Goal: Task Accomplishment & Management: Manage account settings

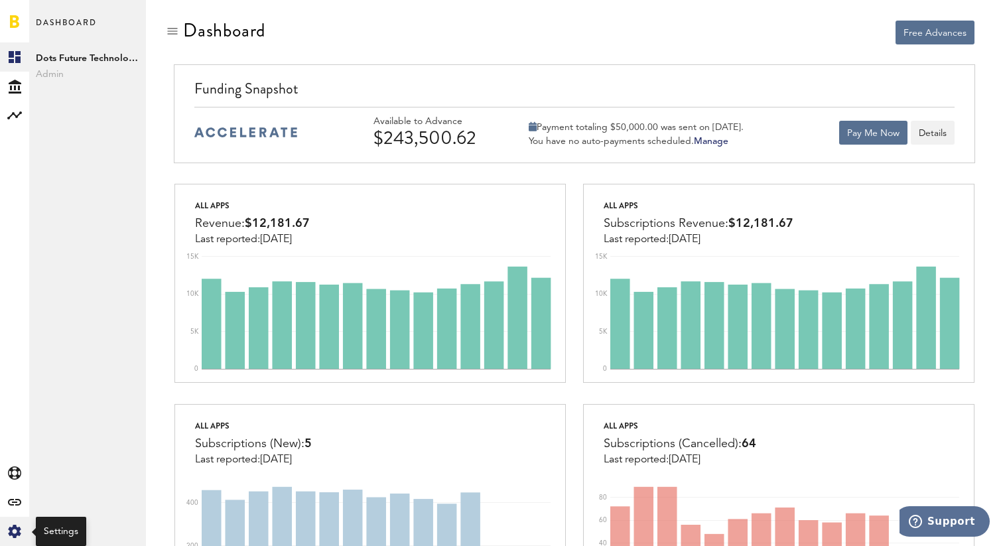
click at [16, 529] on icon at bounding box center [14, 531] width 13 height 13
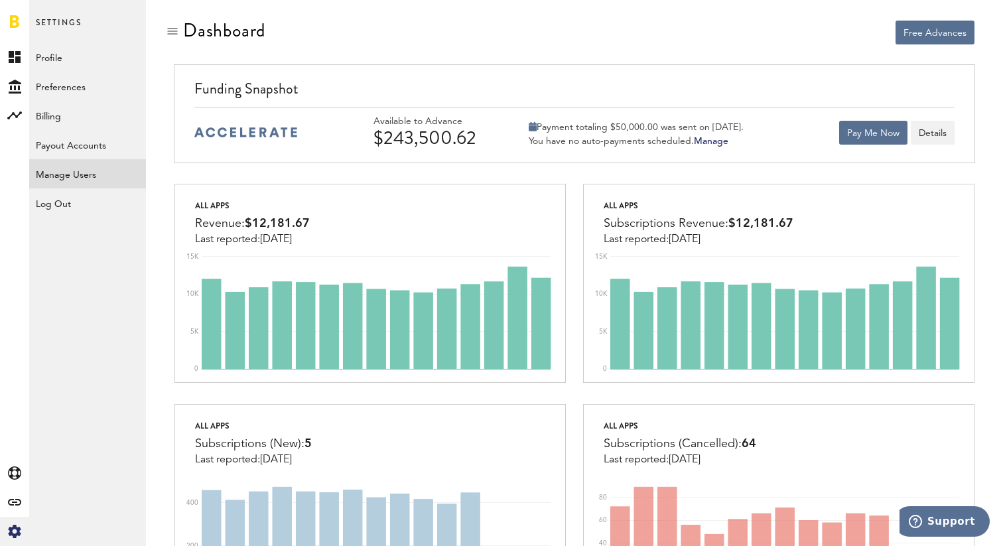
click at [82, 173] on link "Manage Users" at bounding box center [87, 173] width 117 height 29
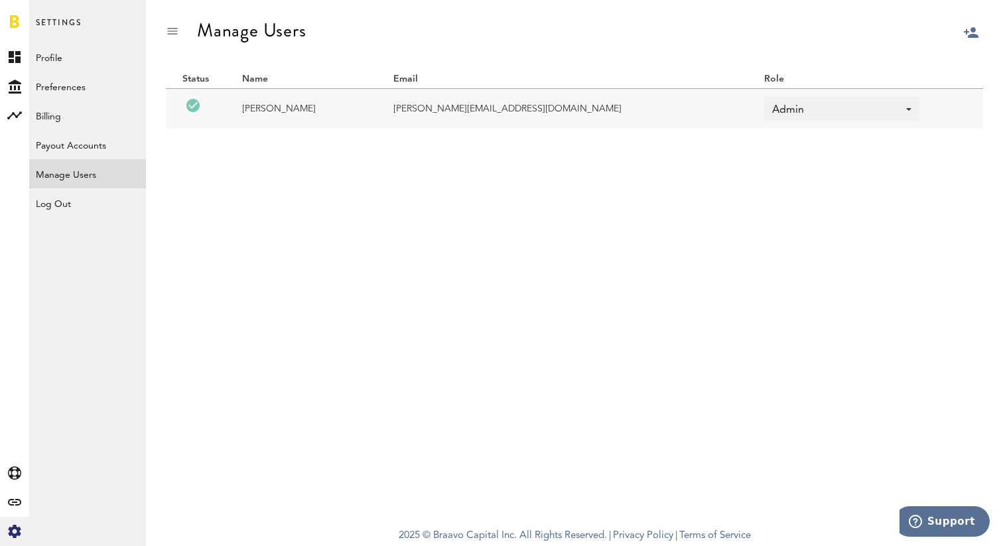
click at [1003, 64] on div at bounding box center [1003, 64] width 0 height 0
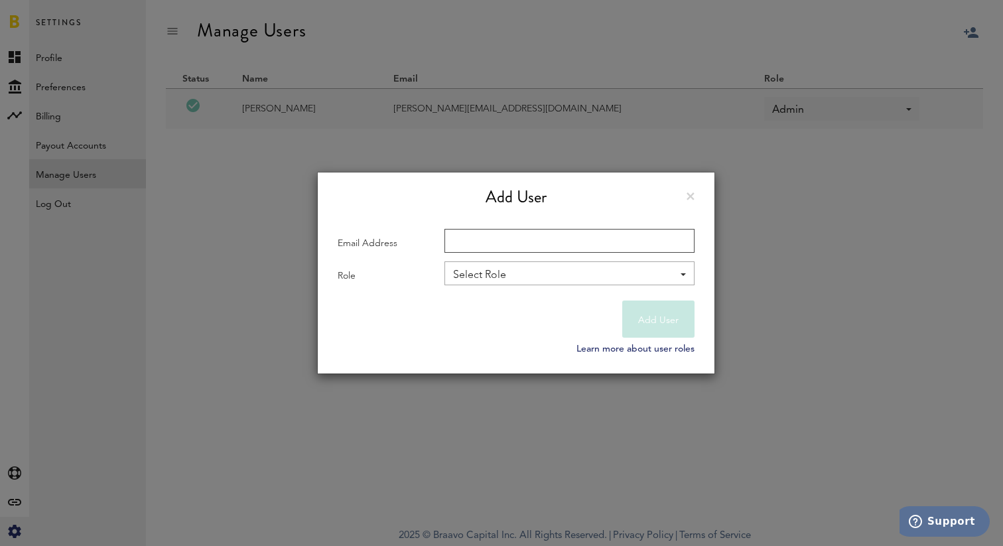
click at [546, 238] on input "Email Address" at bounding box center [570, 241] width 250 height 24
click at [446, 323] on div "Add User Learn more about user roles" at bounding box center [516, 337] width 397 height 73
click at [511, 273] on div "Select Role" at bounding box center [563, 275] width 220 height 23
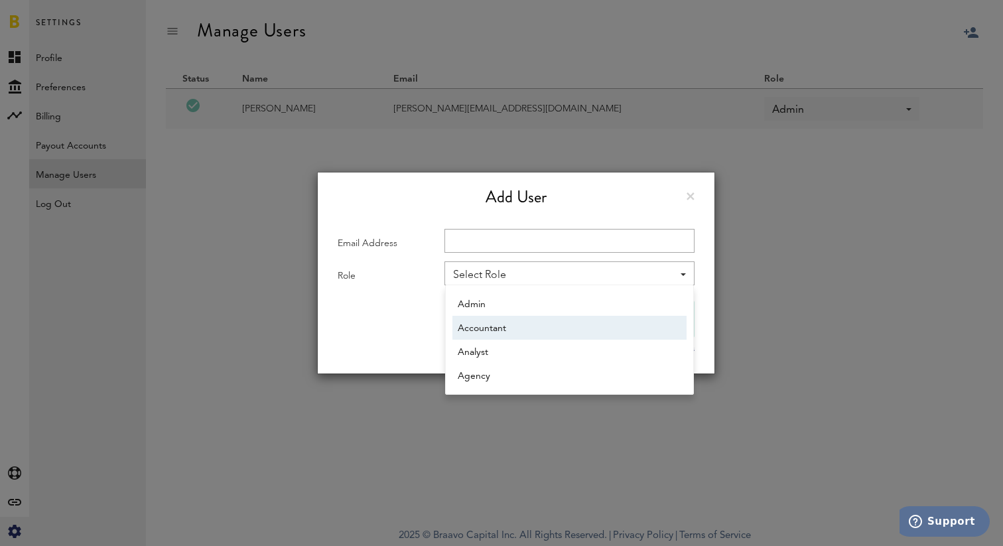
click at [508, 330] on span "Accountant" at bounding box center [570, 328] width 224 height 23
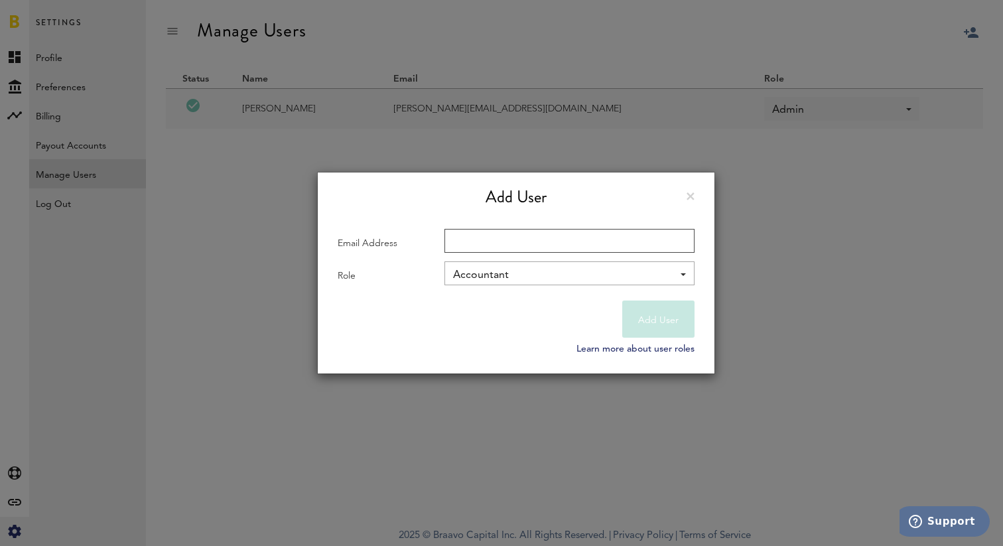
click at [499, 237] on input "Email Address" at bounding box center [570, 241] width 250 height 24
click at [526, 244] on input "Email Address" at bounding box center [570, 241] width 250 height 24
paste input "[EMAIL_ADDRESS][DOMAIN_NAME]"
type input "[EMAIL_ADDRESS][DOMAIN_NAME]"
click at [691, 314] on button "Add User" at bounding box center [658, 319] width 72 height 37
